Goal: Task Accomplishment & Management: Manage account settings

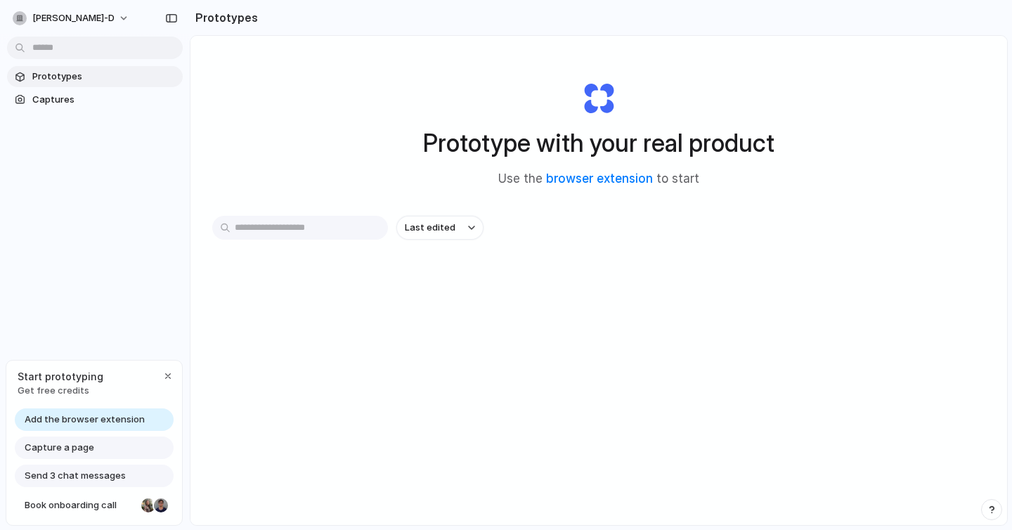
click at [126, 415] on span "Add the browser extension" at bounding box center [85, 420] width 120 height 14
click at [100, 15] on span "[PERSON_NAME]-d" at bounding box center [73, 18] width 82 height 14
click at [164, 377] on div "Settings Invite members Change theme Sign out" at bounding box center [506, 265] width 1012 height 530
click at [172, 371] on div "button" at bounding box center [167, 375] width 11 height 11
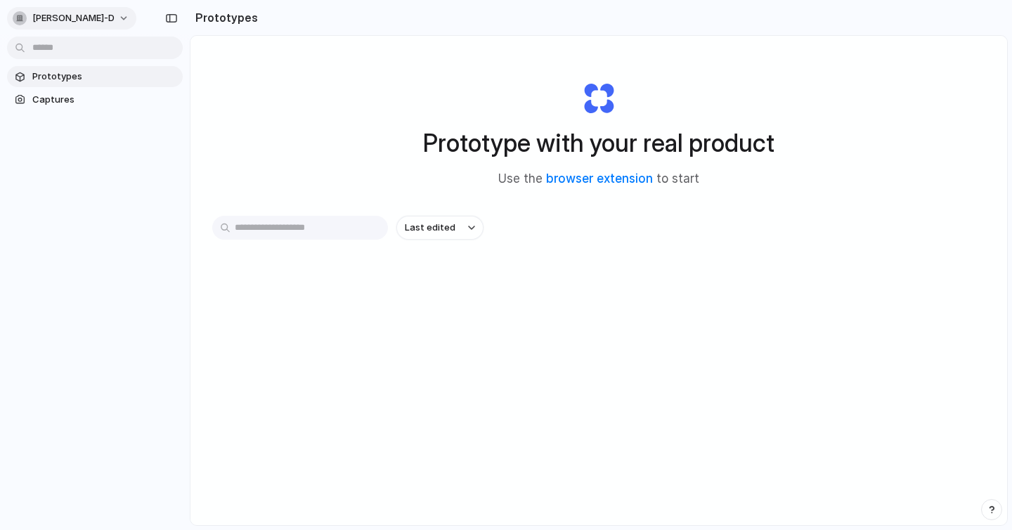
click at [96, 20] on span "[PERSON_NAME]-d" at bounding box center [73, 18] width 82 height 14
click at [75, 49] on li "Settings" at bounding box center [68, 50] width 117 height 22
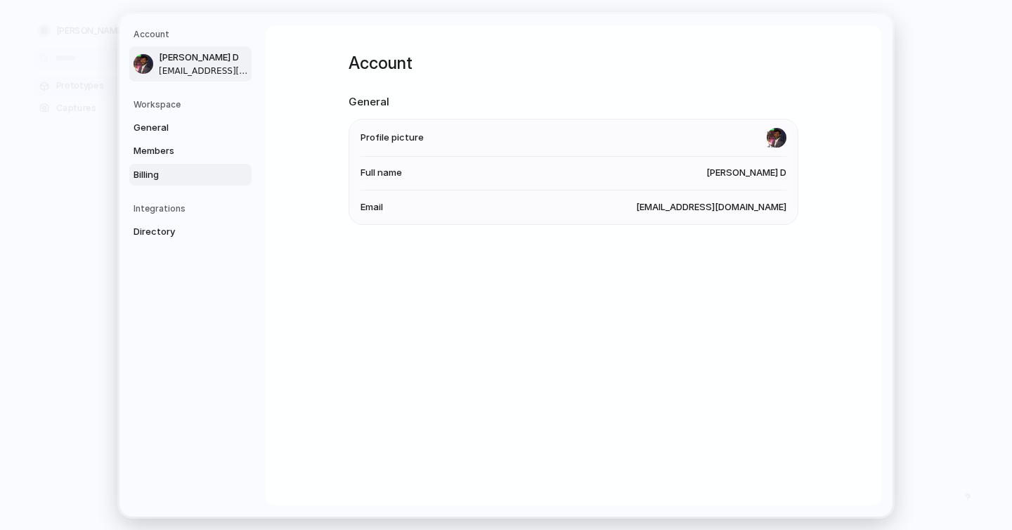
click at [163, 169] on span "Billing" at bounding box center [179, 174] width 90 height 14
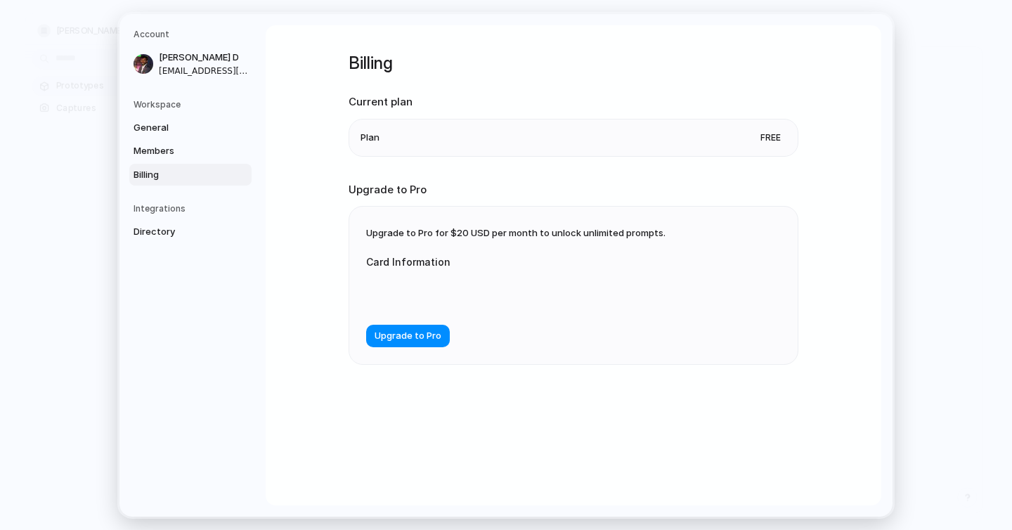
click at [757, 138] on span "Free" at bounding box center [771, 137] width 32 height 14
click at [574, 240] on div "Upgrade to Pro for $20 USD per month to unlock unlimited prompts. Card Informat…" at bounding box center [573, 285] width 448 height 157
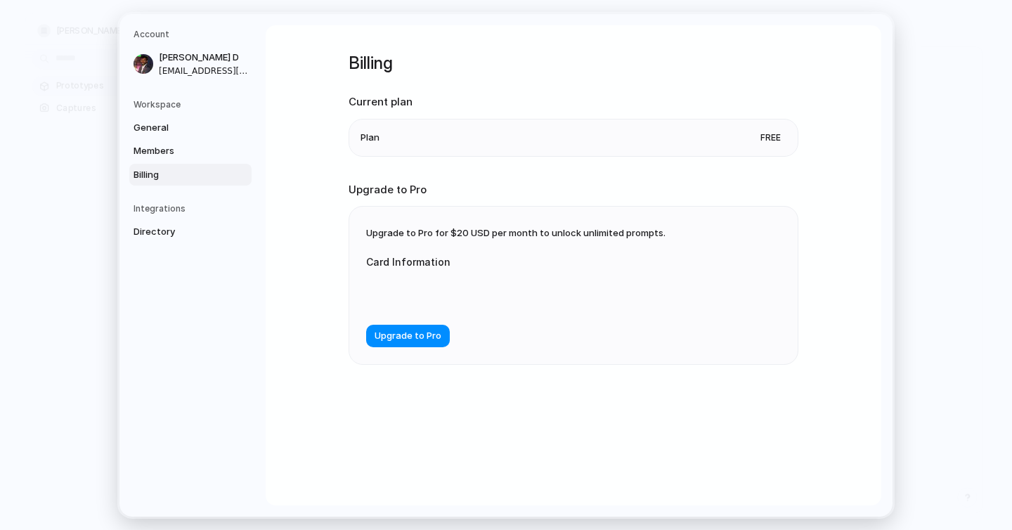
click at [574, 240] on div "Upgrade to Pro for $20 USD per month to unlock unlimited prompts. Card Informat…" at bounding box center [573, 285] width 448 height 157
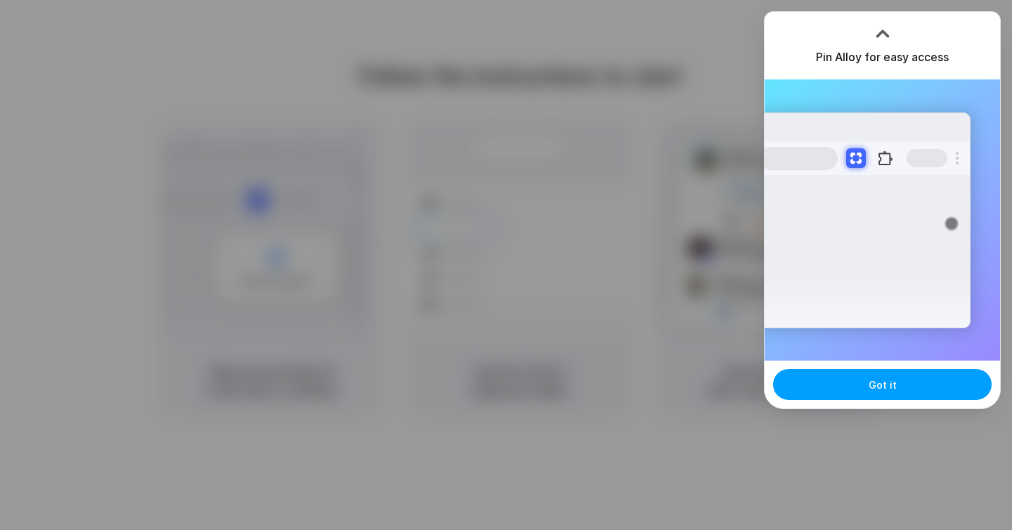
click at [924, 384] on button "Got it" at bounding box center [882, 384] width 219 height 31
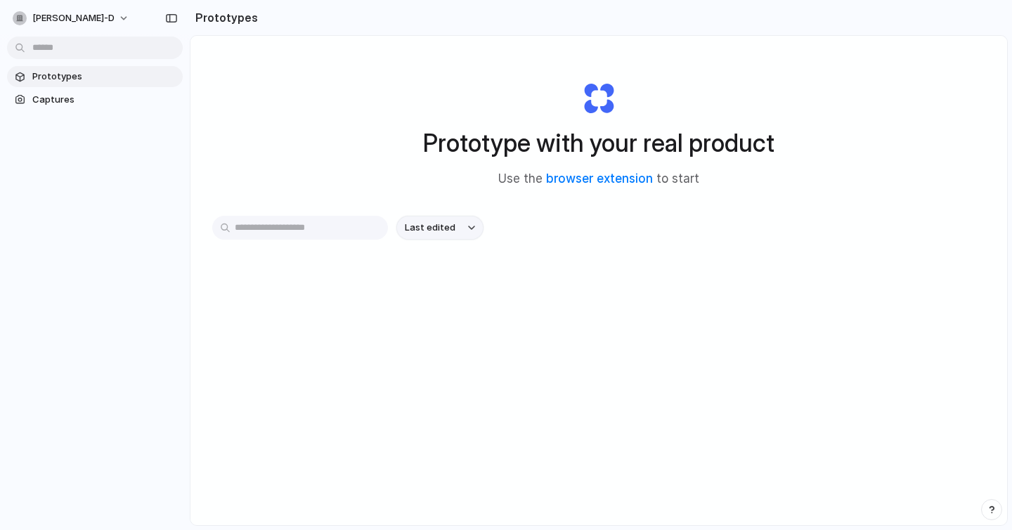
click at [420, 233] on span "Last edited" at bounding box center [430, 228] width 51 height 14
click at [333, 112] on div "Last edited Last created Alphabetical" at bounding box center [506, 265] width 1012 height 530
click at [107, 109] on link "Captures" at bounding box center [95, 99] width 176 height 21
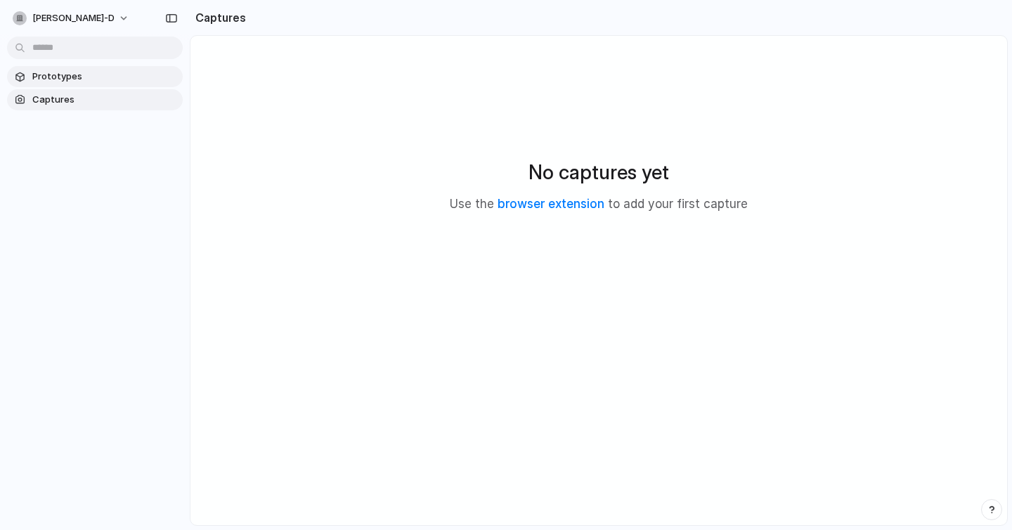
click at [91, 74] on span "Prototypes" at bounding box center [104, 77] width 145 height 14
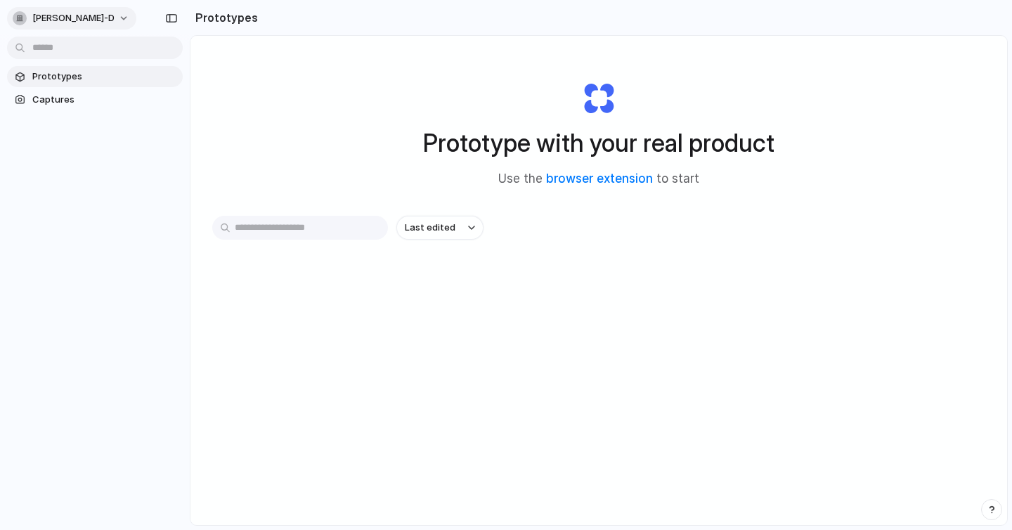
click at [84, 13] on span "[PERSON_NAME]-d" at bounding box center [73, 18] width 82 height 14
